Goal: Information Seeking & Learning: Learn about a topic

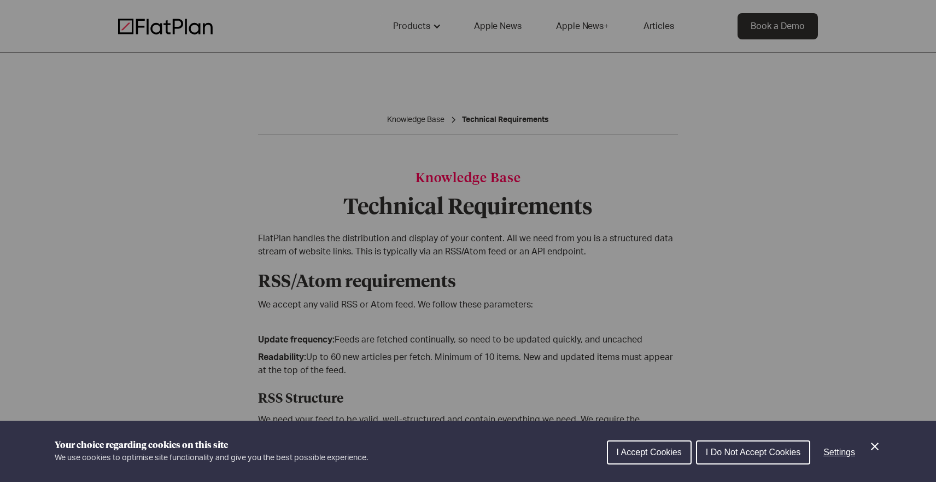
click at [731, 456] on span "I Do Not Accept Cookies" at bounding box center [753, 451] width 95 height 9
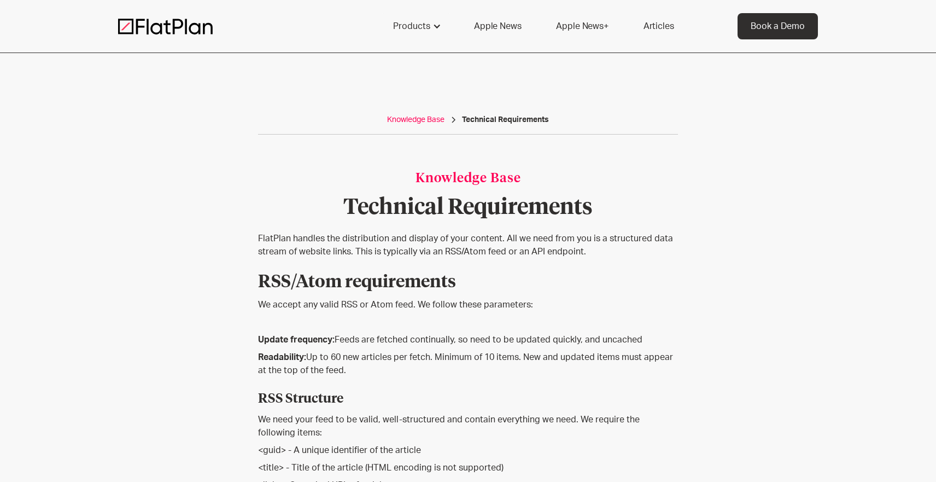
click at [429, 119] on div "Knowledge Base" at bounding box center [415, 119] width 57 height 11
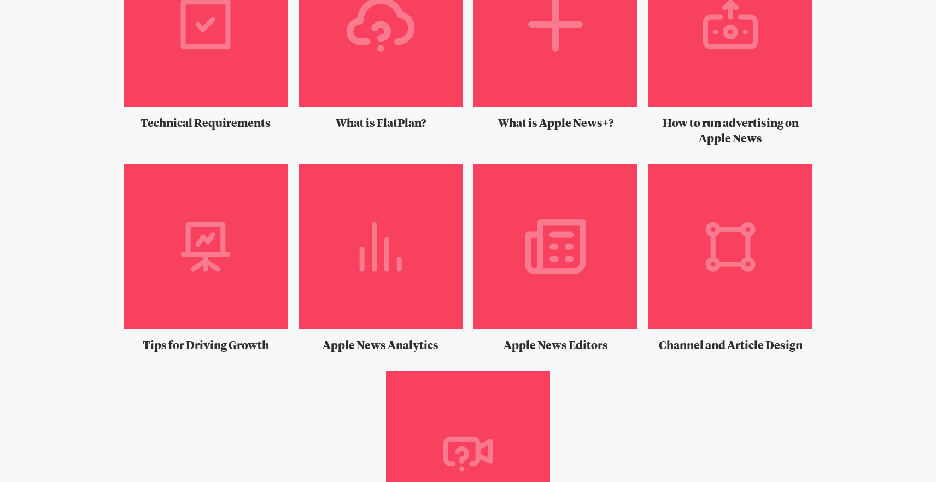
scroll to position [712, 0]
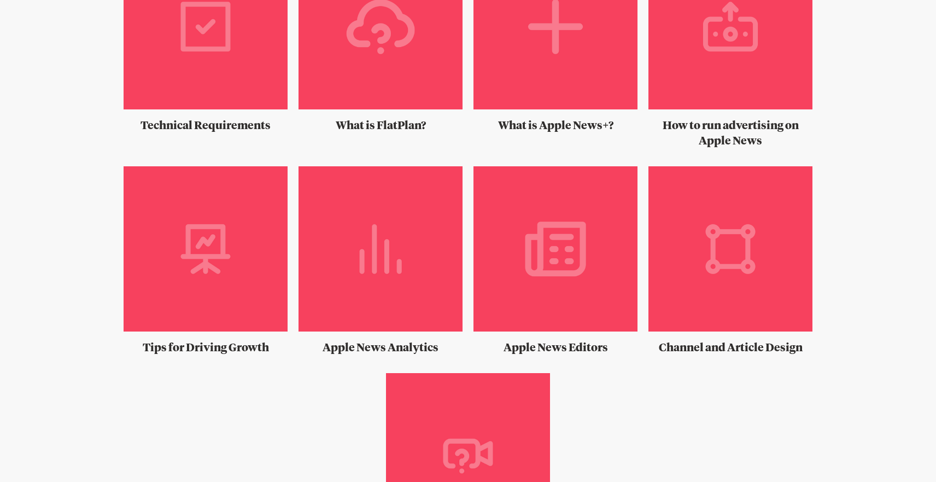
click at [201, 68] on img at bounding box center [206, 31] width 164 height 174
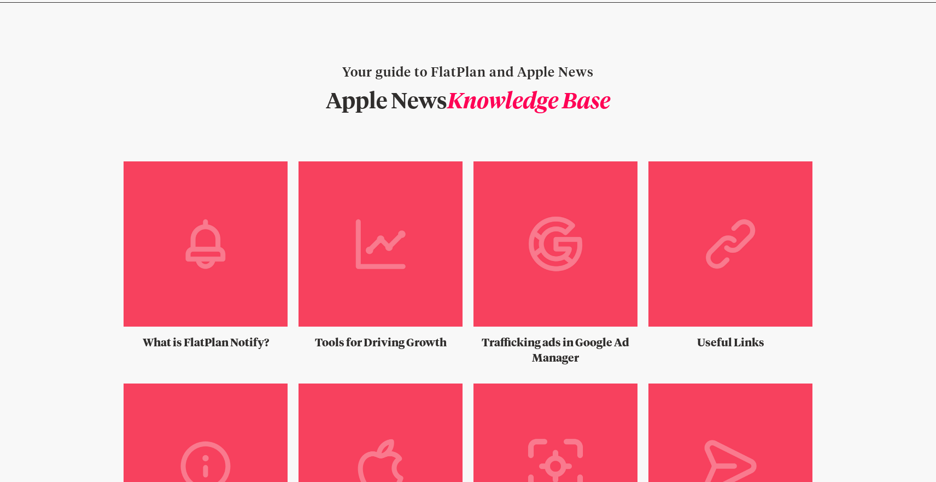
scroll to position [0, 0]
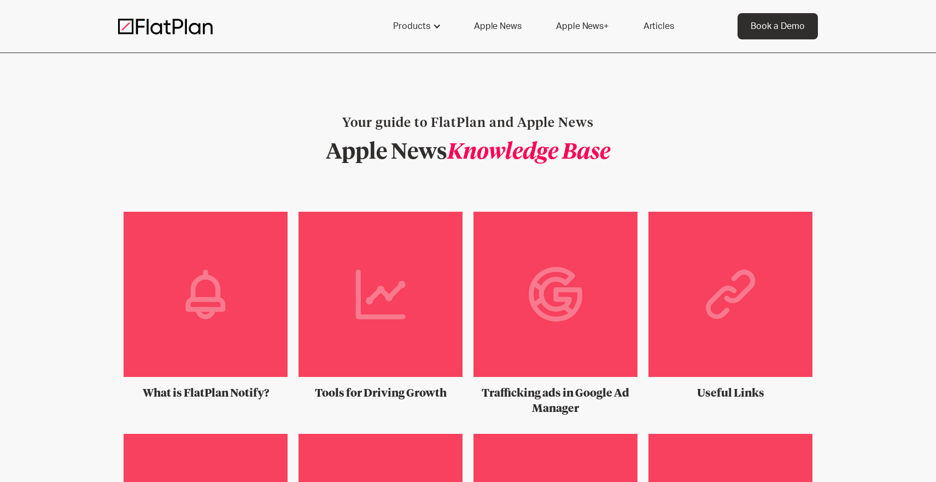
click at [580, 25] on link "Apple News+" at bounding box center [582, 26] width 78 height 26
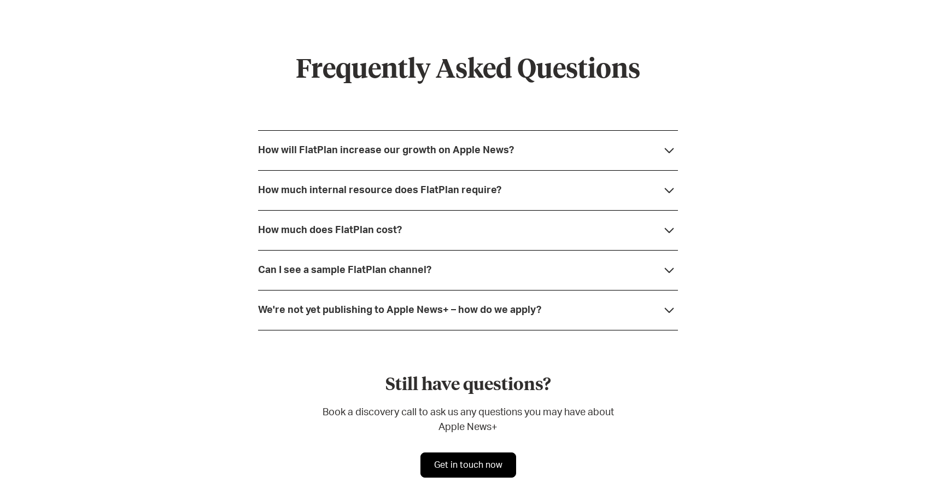
scroll to position [4139, 0]
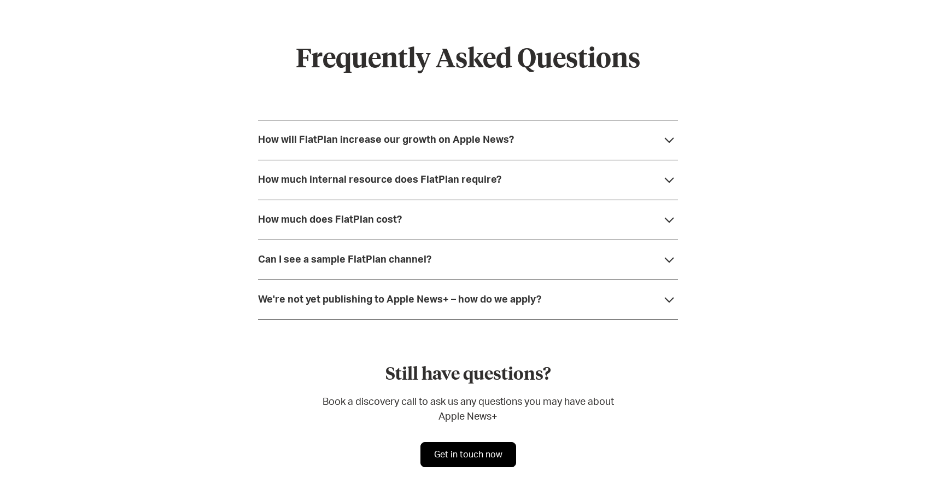
click at [411, 174] on div "How much internal resource does FlatPlan require?" at bounding box center [379, 179] width 243 height 11
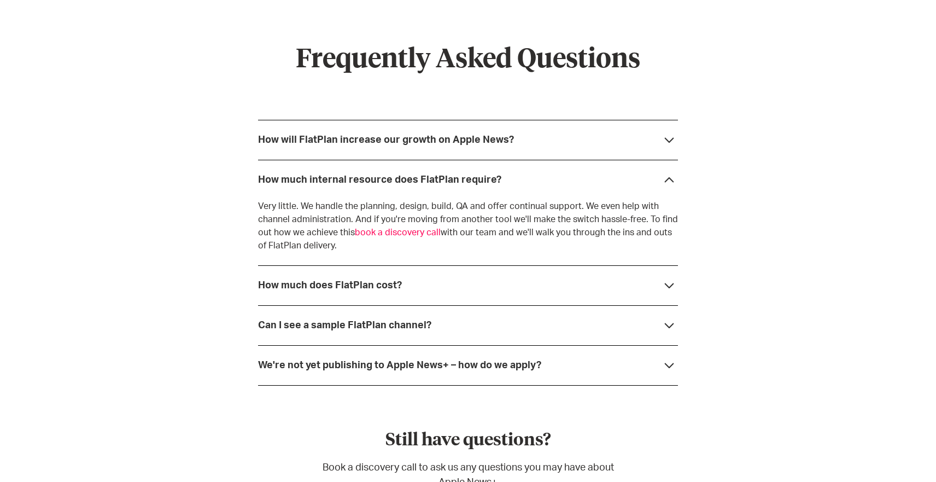
click at [418, 135] on div "How will FlatPlan increase our growth on Apple News?" at bounding box center [386, 140] width 256 height 11
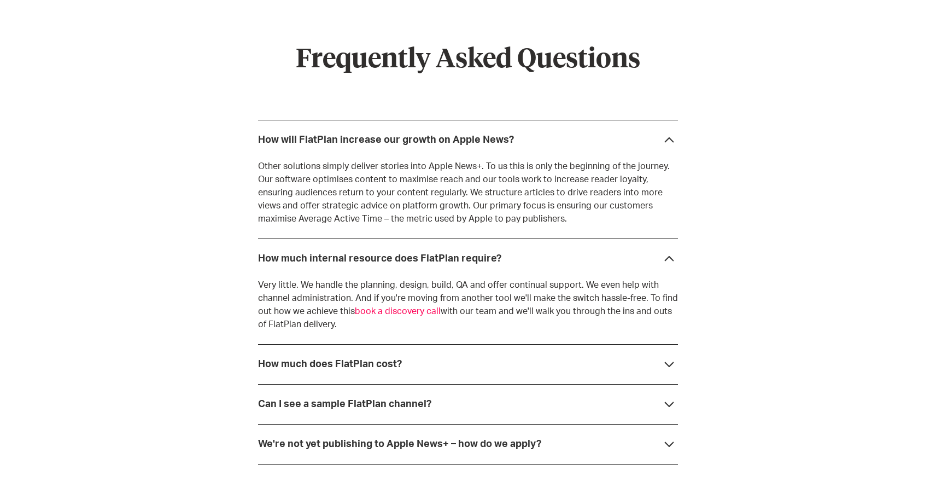
click at [363, 359] on div "How much does FlatPlan cost?" at bounding box center [330, 364] width 144 height 11
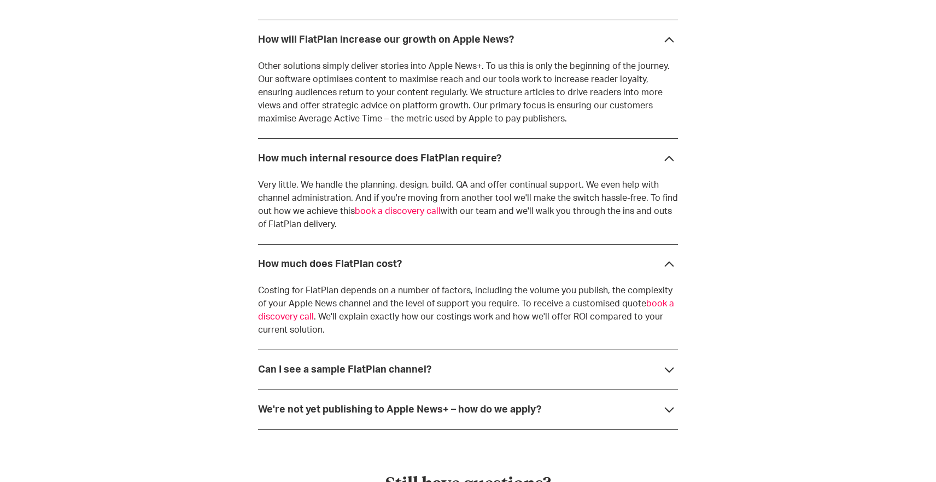
click at [363, 364] on div "Can I see a sample FlatPlan channel?" at bounding box center [344, 369] width 173 height 11
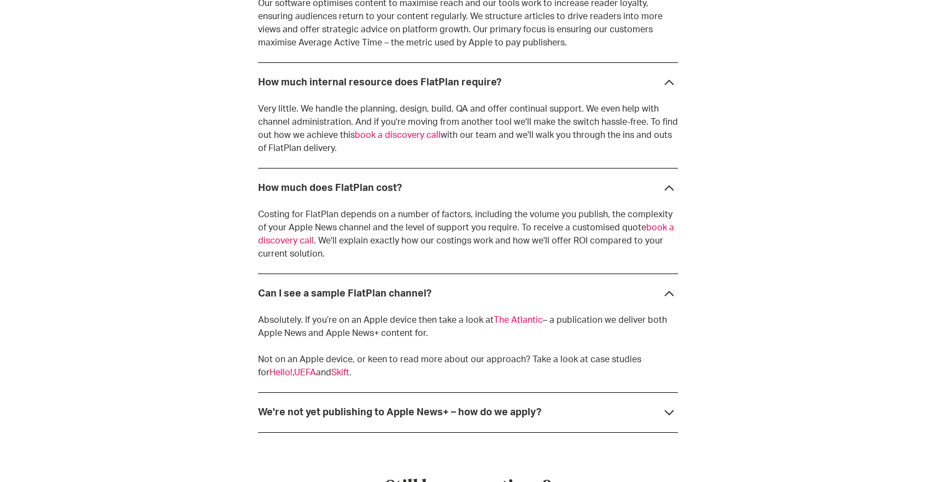
scroll to position [4324, 0]
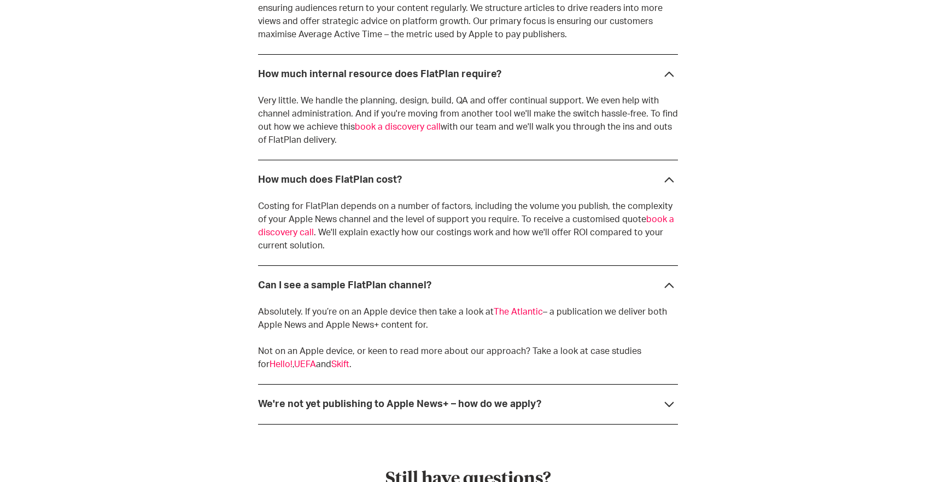
click at [509, 307] on link "The Atlantic" at bounding box center [518, 311] width 49 height 9
